Goal: Information Seeking & Learning: Find specific fact

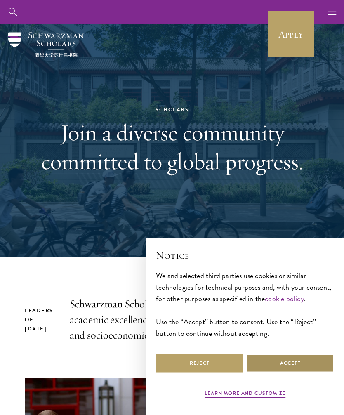
click at [297, 364] on button "Accept" at bounding box center [290, 363] width 87 height 19
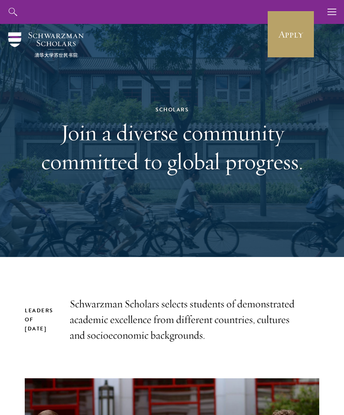
click at [328, 19] on icon "button" at bounding box center [332, 12] width 9 height 24
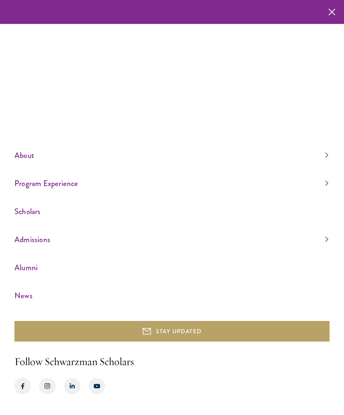
click at [329, 13] on icon "button" at bounding box center [331, 12] width 7 height 24
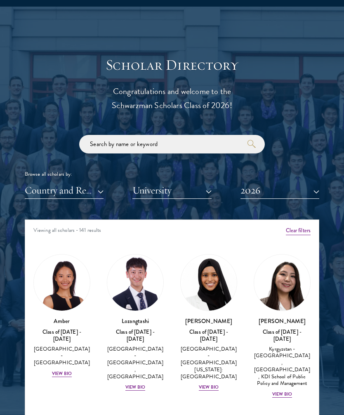
scroll to position [845, 0]
click at [94, 190] on button "Country and Region" at bounding box center [64, 190] width 79 height 17
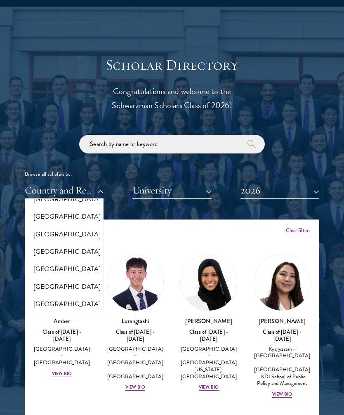
scroll to position [233, 0]
click at [187, 139] on input "search" at bounding box center [172, 144] width 186 height 19
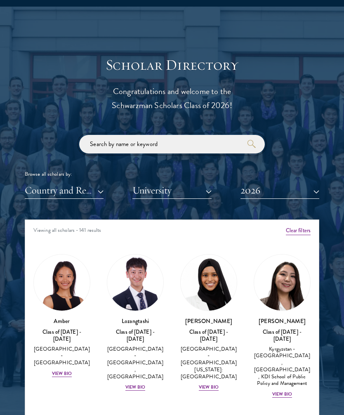
scroll to position [844, 0]
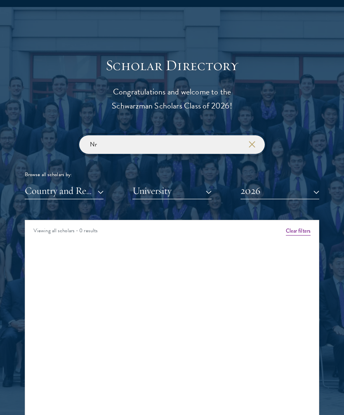
type input "N"
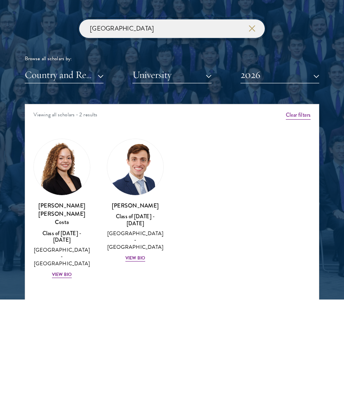
type input "[GEOGRAPHIC_DATA]"
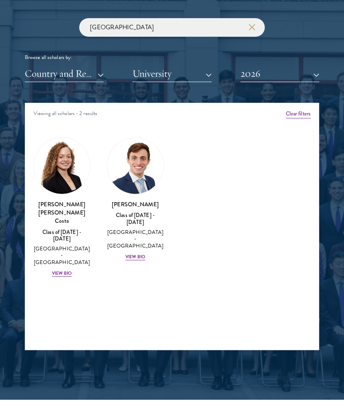
scroll to position [963, 0]
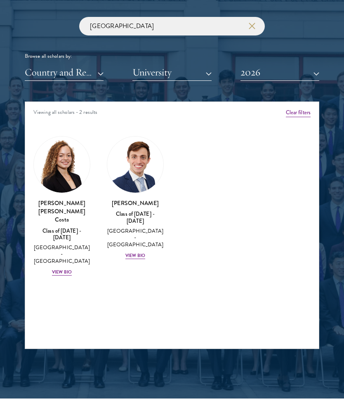
click at [296, 74] on button "2026" at bounding box center [280, 72] width 79 height 17
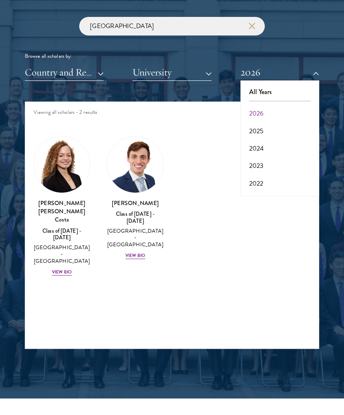
click at [268, 128] on button "2025" at bounding box center [280, 131] width 74 height 17
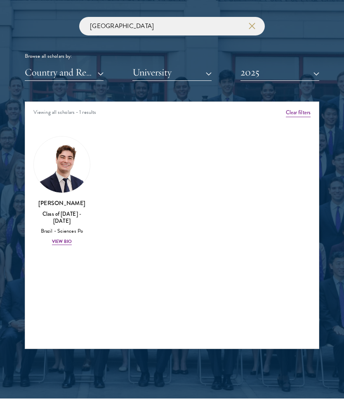
scroll to position [977, 0]
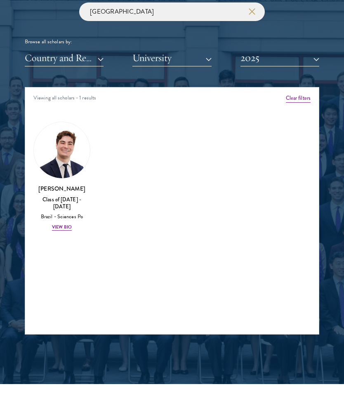
click at [310, 76] on div "Scholar Directory Congratulations and welcome to the Schwarzman Scholars Class …" at bounding box center [172, 129] width 295 height 411
click at [314, 56] on button "2025" at bounding box center [280, 58] width 79 height 17
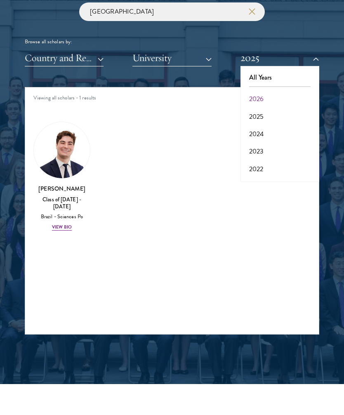
click at [263, 130] on button "2024" at bounding box center [280, 133] width 74 height 17
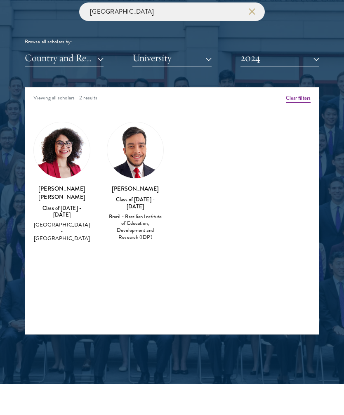
click at [315, 63] on button "2024" at bounding box center [280, 58] width 79 height 17
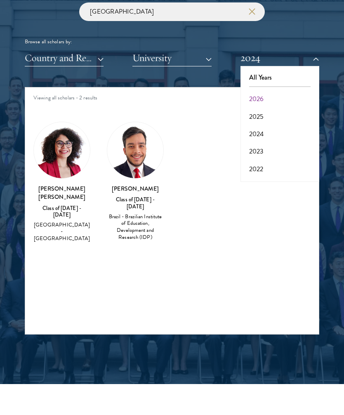
click at [260, 146] on button "2023" at bounding box center [280, 151] width 74 height 17
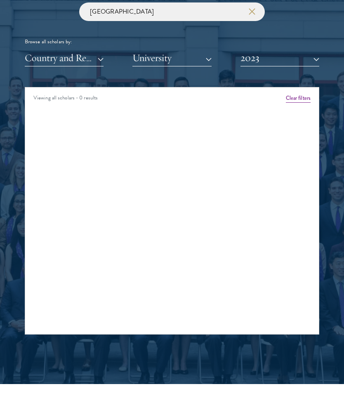
click at [314, 60] on button "2023" at bounding box center [280, 58] width 79 height 17
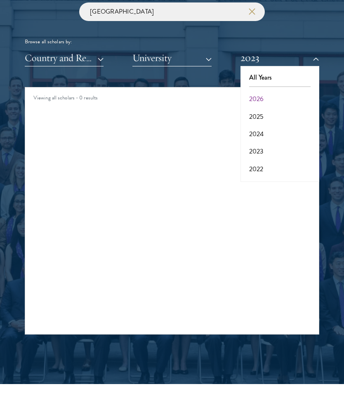
click at [262, 168] on button "2022" at bounding box center [280, 169] width 74 height 17
